Goal: Transaction & Acquisition: Purchase product/service

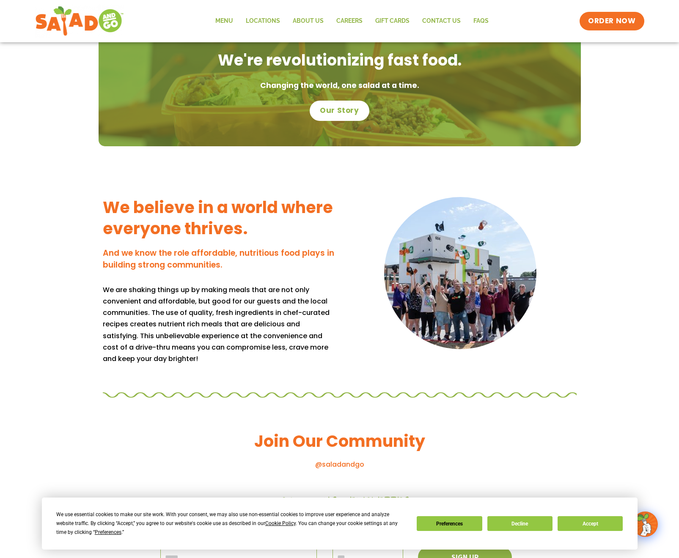
scroll to position [571, 0]
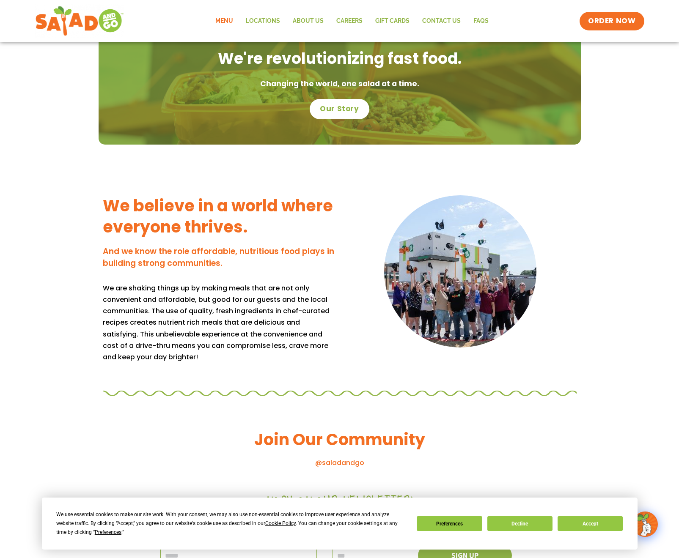
click at [229, 16] on link "Menu" at bounding box center [224, 20] width 30 height 19
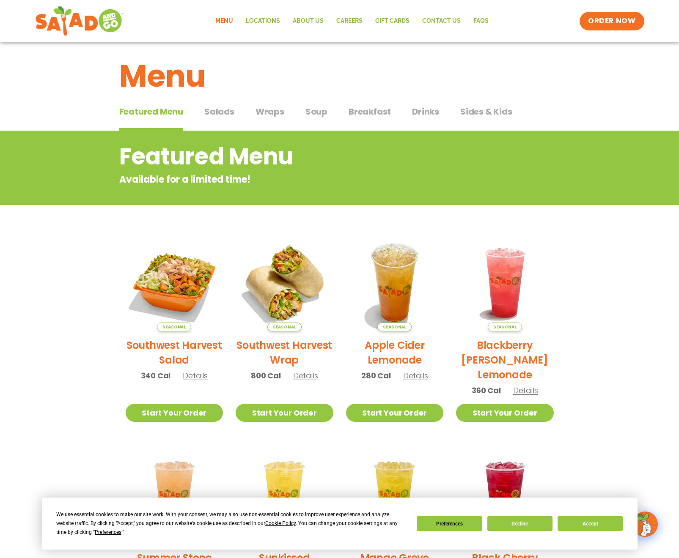
scroll to position [1, 0]
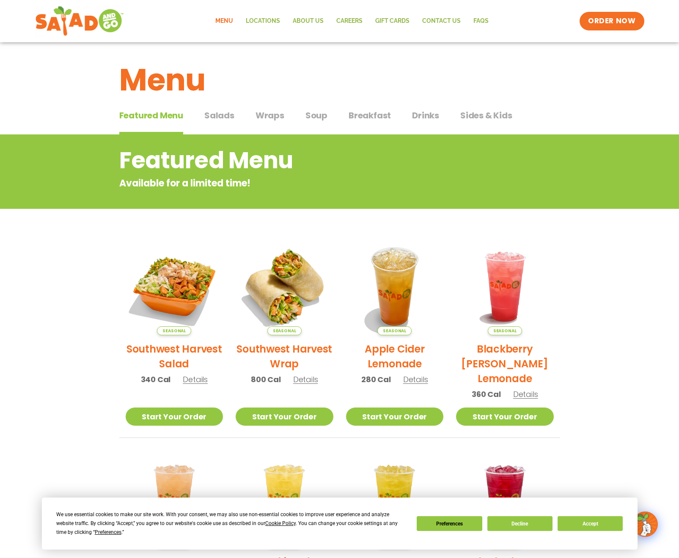
click at [309, 115] on span "Soup" at bounding box center [316, 115] width 22 height 13
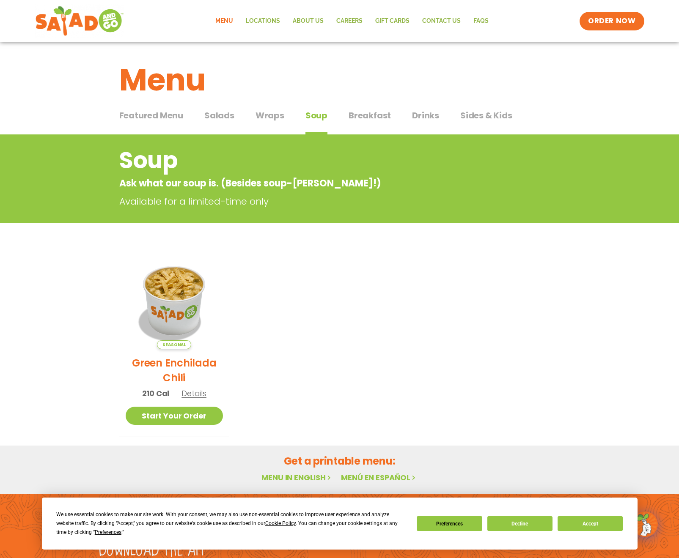
click at [235, 114] on div "Featured Menu Featured Menu Salads Salads Wraps Wraps Soup Soup Breakfast Break…" at bounding box center [339, 120] width 441 height 29
click at [216, 116] on span "Salads" at bounding box center [219, 115] width 30 height 13
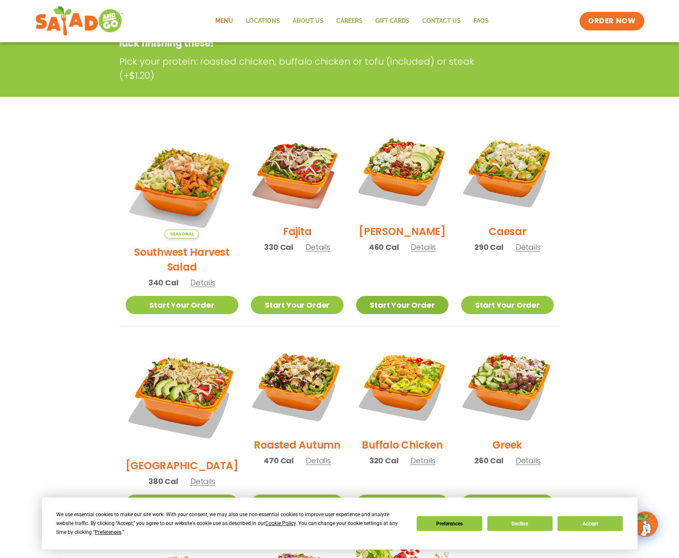
scroll to position [160, 0]
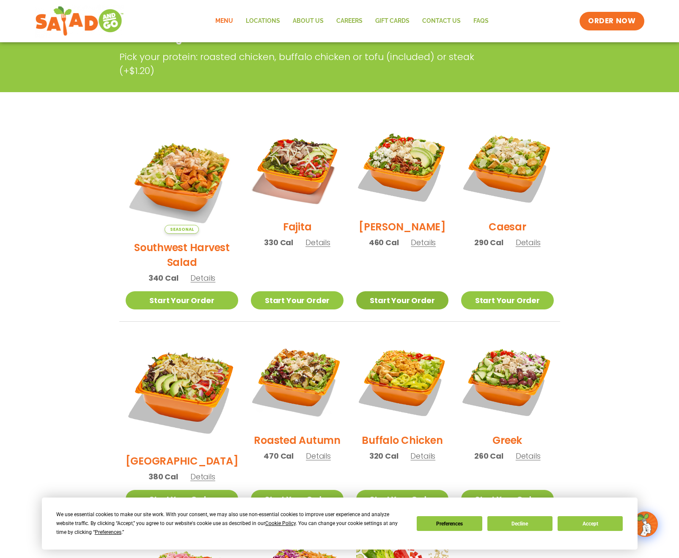
click at [394, 291] on link "Start Your Order" at bounding box center [402, 300] width 92 height 18
